Goal: Task Accomplishment & Management: Complete application form

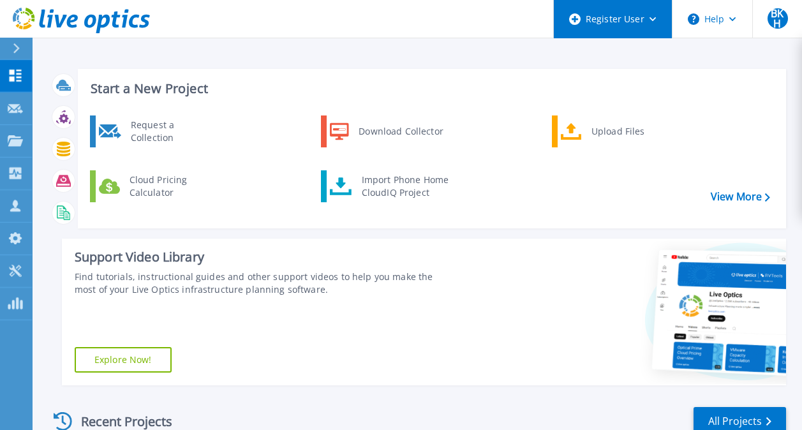
click at [598, 20] on div "Register User" at bounding box center [613, 19] width 118 height 38
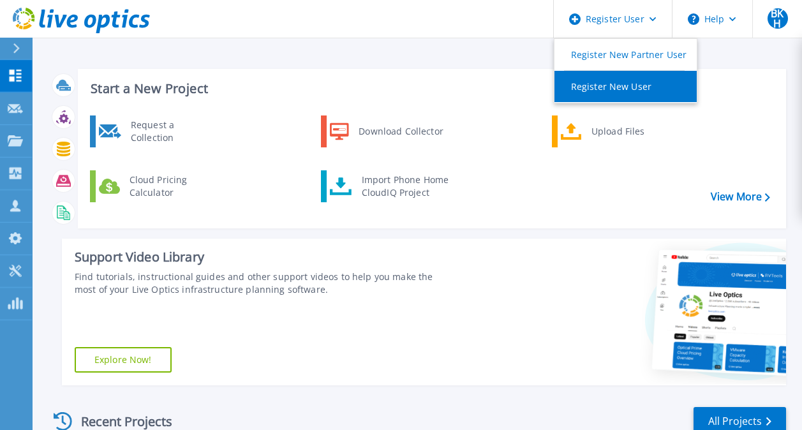
click at [595, 92] on link "Register New User" at bounding box center [625, 86] width 142 height 31
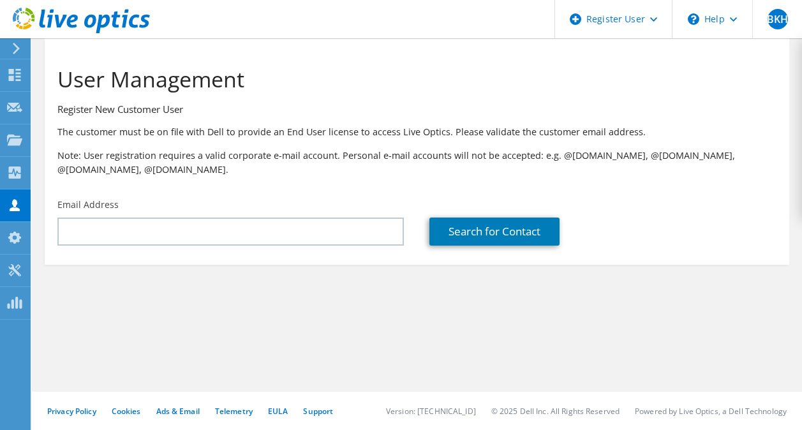
click at [232, 211] on div "Email Address" at bounding box center [231, 222] width 372 height 60
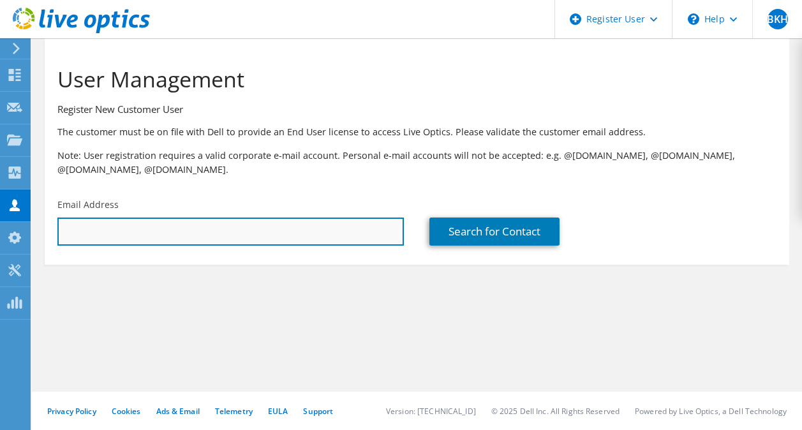
click at [213, 233] on input "text" at bounding box center [230, 232] width 346 height 28
paste input "[PERSON_NAME][EMAIL_ADDRESS][DOMAIN_NAME]"
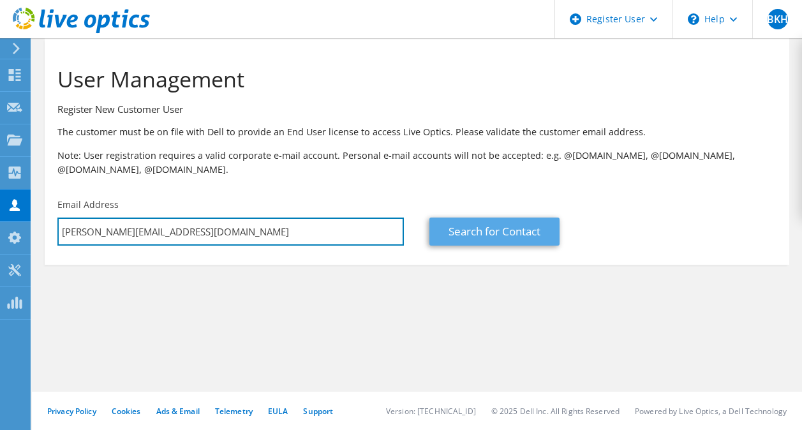
type input "[PERSON_NAME][EMAIL_ADDRESS][DOMAIN_NAME]"
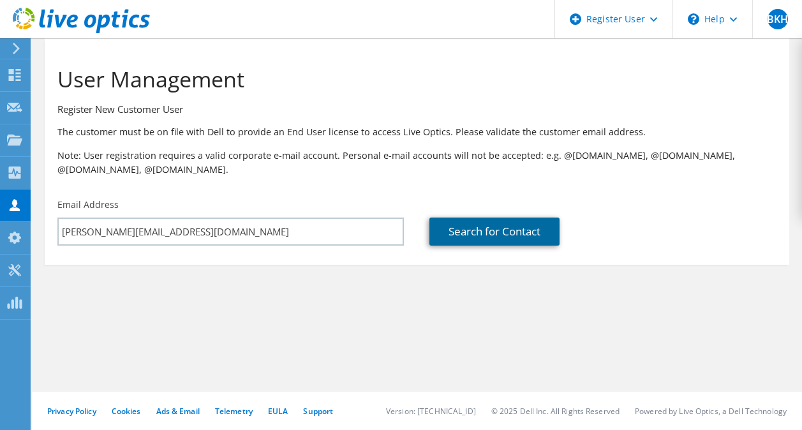
click at [475, 243] on link "Search for Contact" at bounding box center [494, 232] width 130 height 28
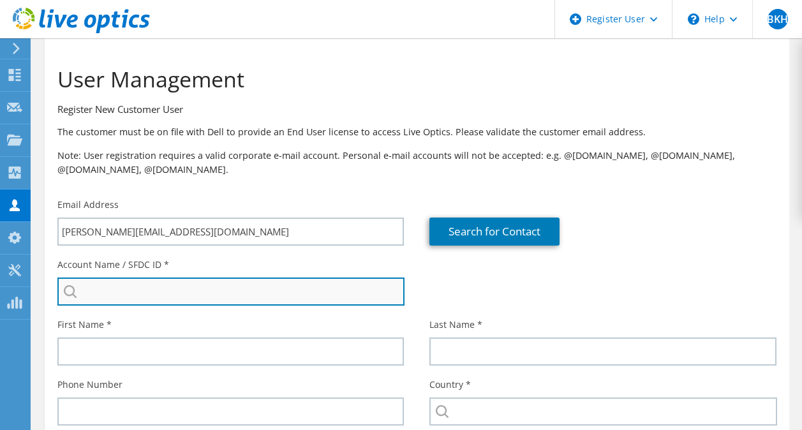
click at [234, 295] on input "search" at bounding box center [230, 291] width 347 height 28
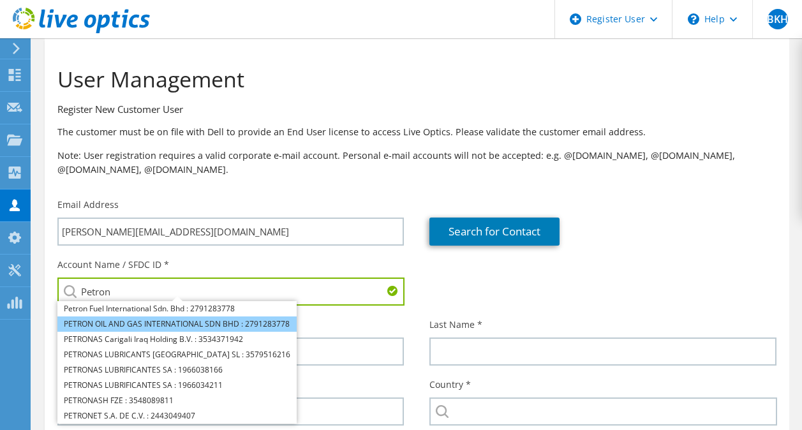
click at [205, 324] on li "PETRON OIL AND GAS INTERNATIONAL SDN BHD : 2791283778" at bounding box center [176, 323] width 239 height 15
type input "PETRON OIL AND GAS INTERNATIONAL SDN BHD : 2791283778"
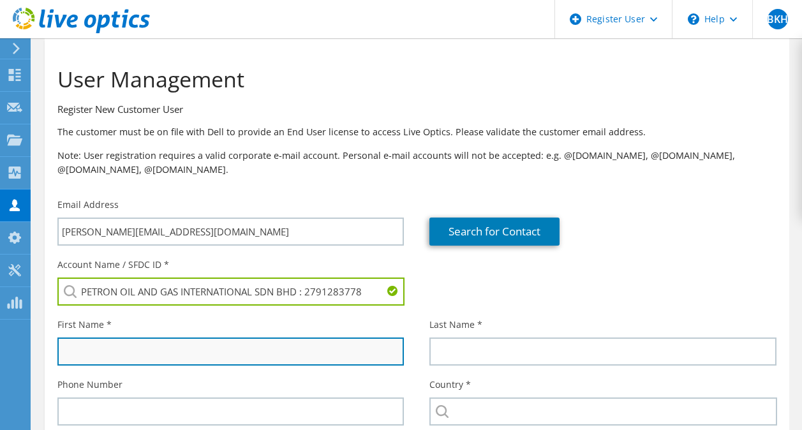
click at [147, 353] on input "text" at bounding box center [230, 351] width 346 height 28
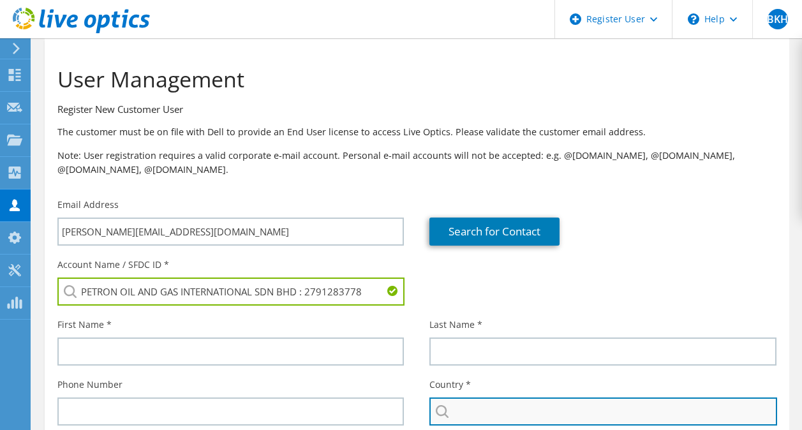
click at [469, 411] on input "text" at bounding box center [602, 411] width 347 height 28
type input "[GEOGRAPHIC_DATA]"
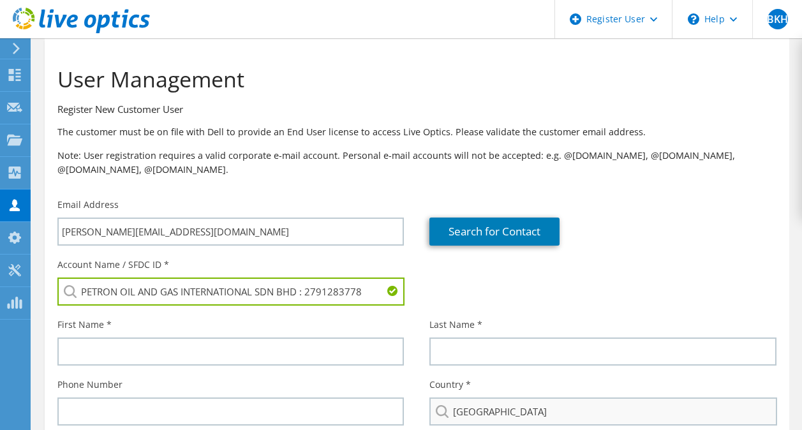
type input "HONG"
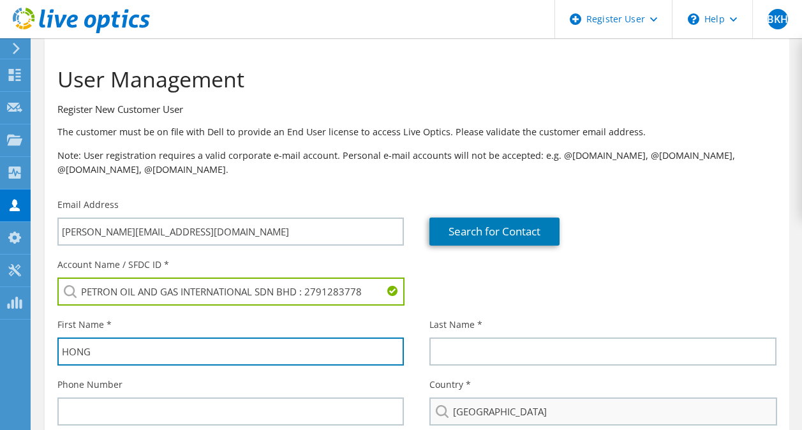
type input "BOON KEAT"
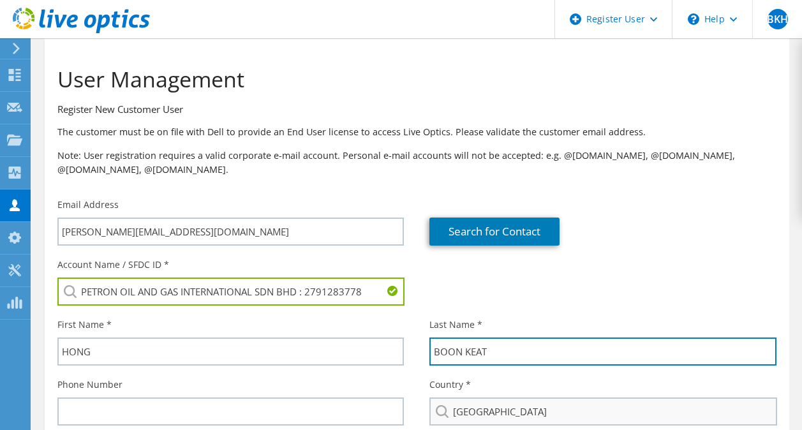
type input "0165405233"
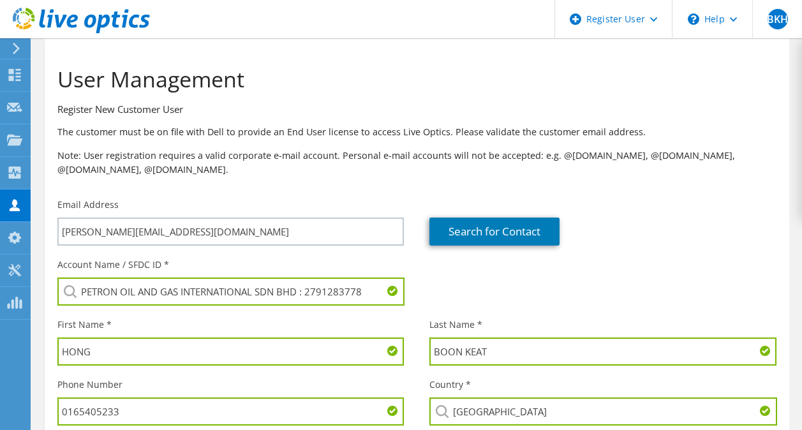
click at [215, 359] on input "HONG" at bounding box center [230, 351] width 346 height 28
type input "H"
type input "[PERSON_NAME]"
click at [718, 357] on input "BOON KEAT" at bounding box center [602, 351] width 346 height 28
type input "B"
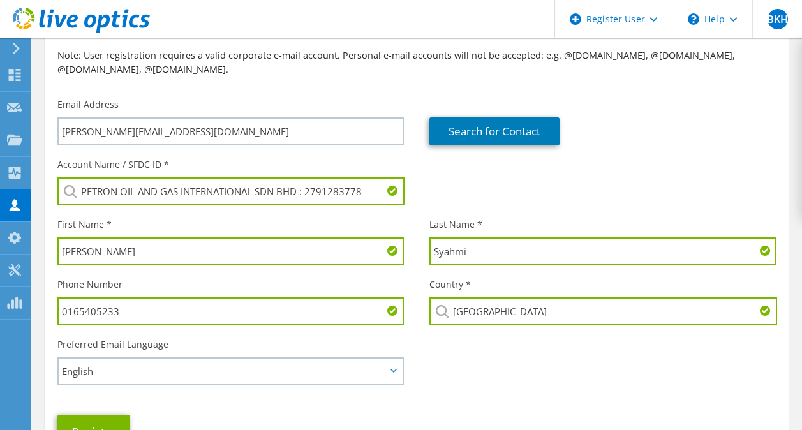
scroll to position [102, 0]
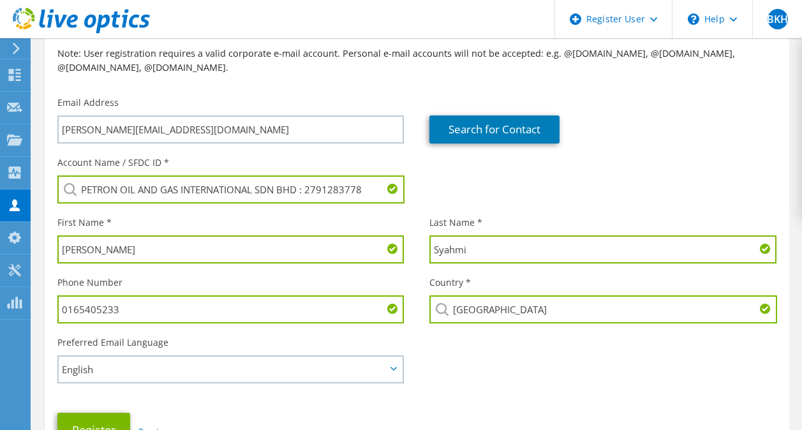
type input "Syahmi"
click at [367, 313] on input "0165405233" at bounding box center [230, 309] width 346 height 28
type input "0"
click at [521, 205] on div "Account Name / SFDC ID * PETRON OIL AND GAS INTERNATIONAL SDN BHD : 2791283778 …" at bounding box center [417, 180] width 744 height 60
click at [510, 404] on div "Account Name / SFDC ID * PETRON OIL AND GAS INTERNATIONAL SDN BHD : 2791283778 …" at bounding box center [417, 302] width 744 height 304
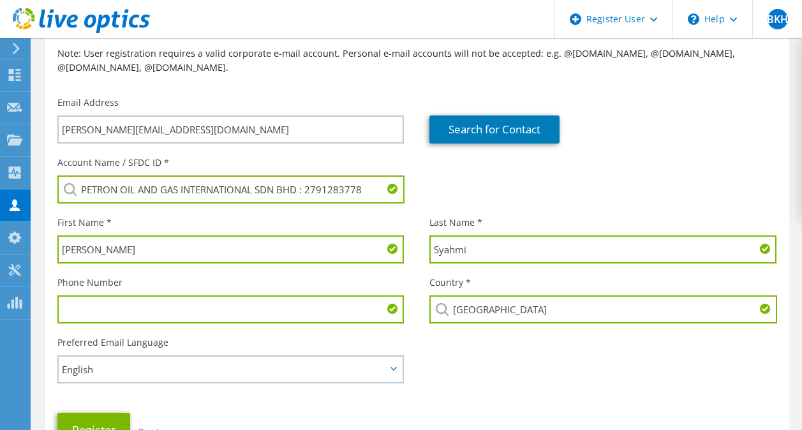
click at [507, 374] on div "Preferred Email Language English Deutsch Español Français Italiano Polski Portu…" at bounding box center [417, 354] width 744 height 48
click at [464, 355] on div "Preferred Email Language English Deutsch Español Français Italiano Polski Portu…" at bounding box center [417, 354] width 744 height 48
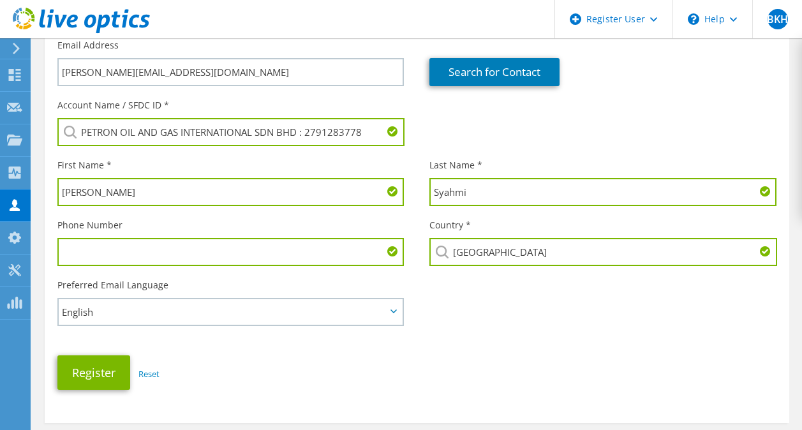
scroll to position [183, 0]
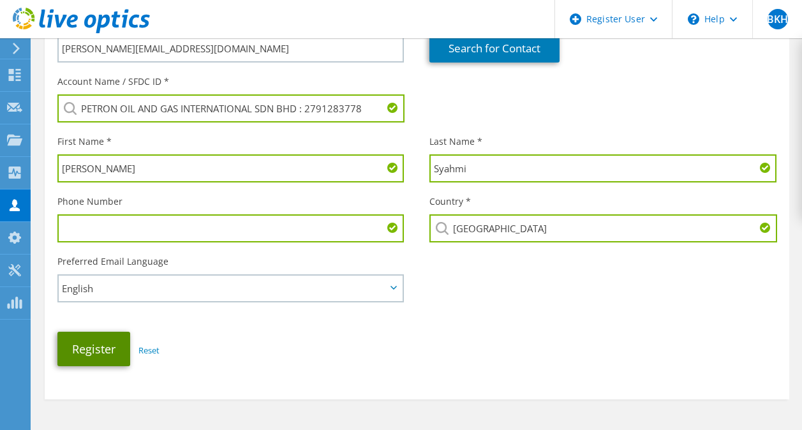
click at [98, 348] on button "Register" at bounding box center [93, 349] width 73 height 34
